Goal: Find contact information: Find contact information

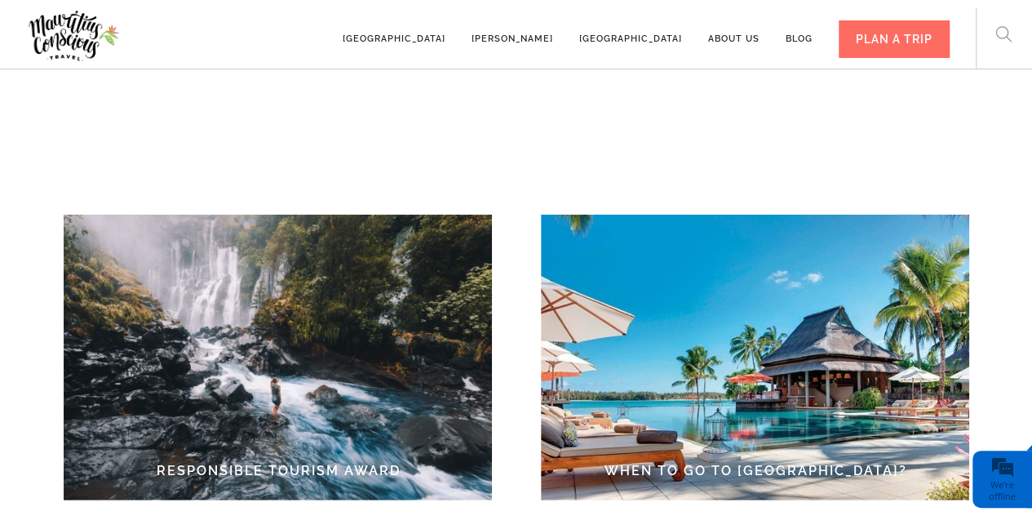
scroll to position [1862, 0]
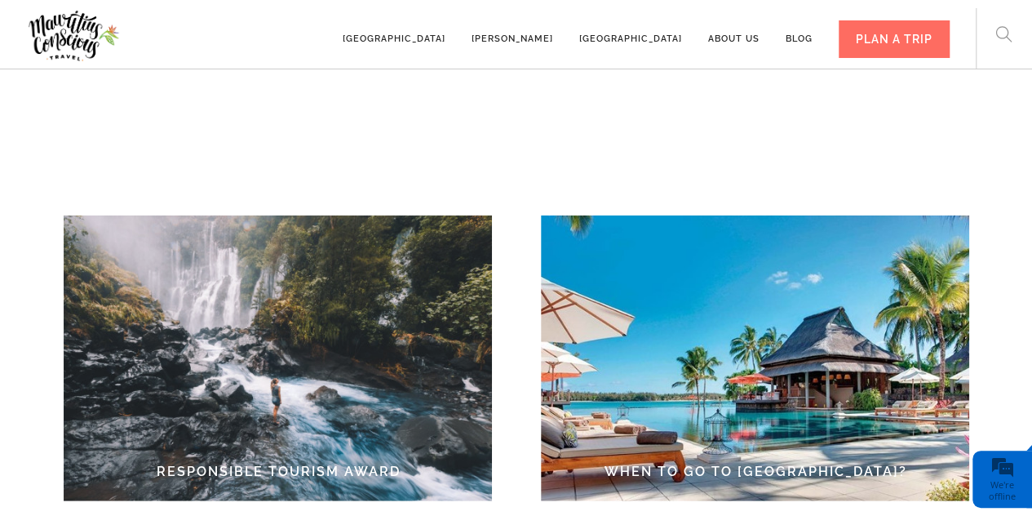
click at [443, 383] on img at bounding box center [278, 358] width 428 height 286
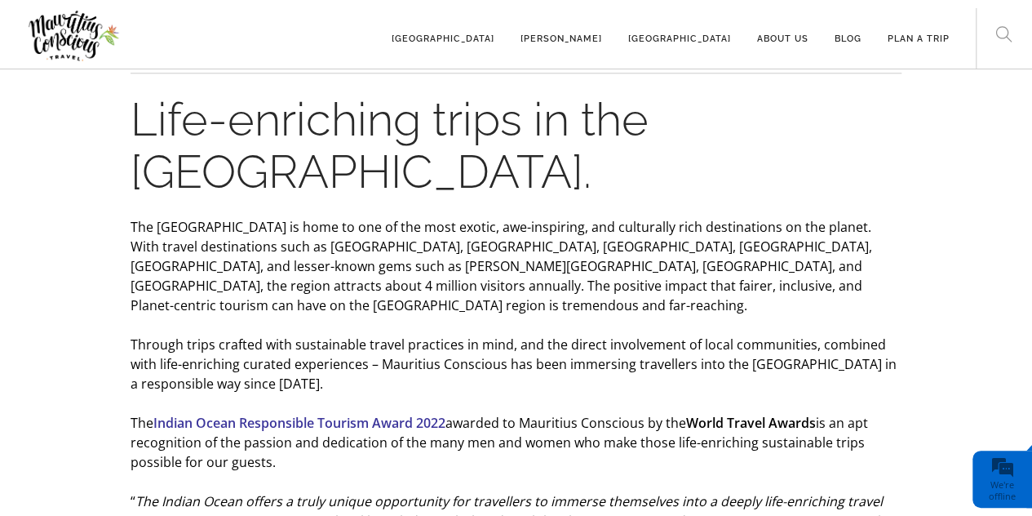
scroll to position [878, 0]
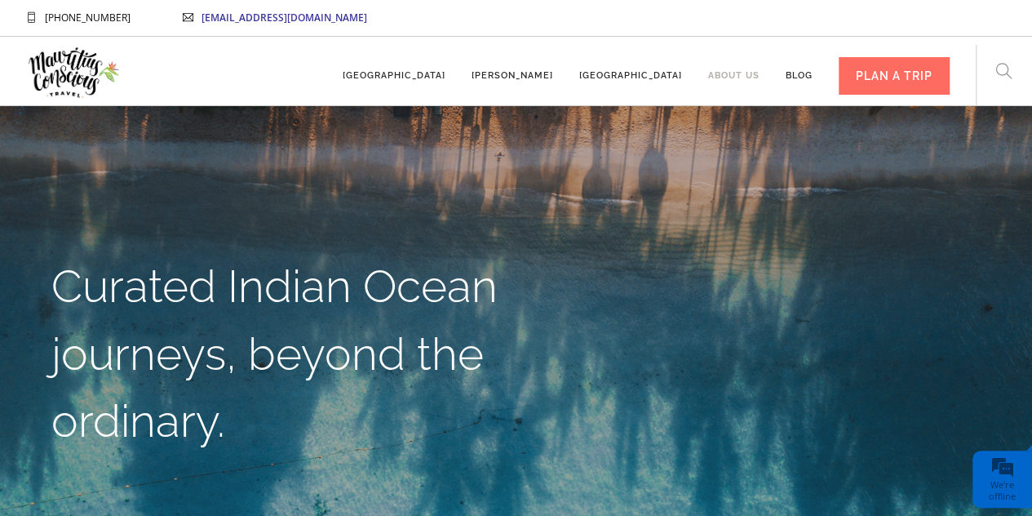
click at [733, 73] on link "About us" at bounding box center [733, 68] width 51 height 45
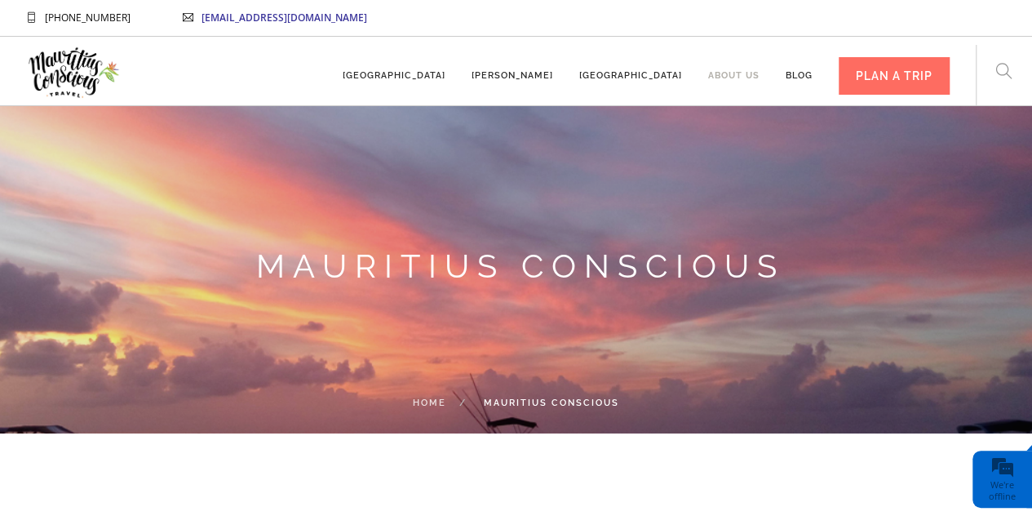
click at [752, 77] on link "About us" at bounding box center [733, 68] width 51 height 45
click at [805, 76] on link "Blog" at bounding box center [799, 68] width 27 height 45
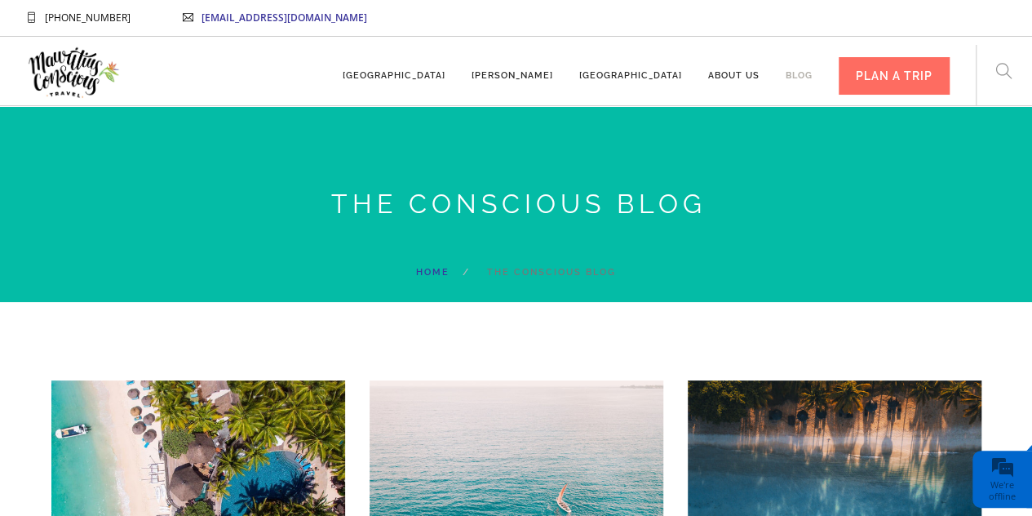
click at [795, 73] on link "Blog" at bounding box center [799, 68] width 27 height 45
click at [866, 89] on div "PLAN A TRIP" at bounding box center [894, 76] width 111 height 38
